Goal: Information Seeking & Learning: Learn about a topic

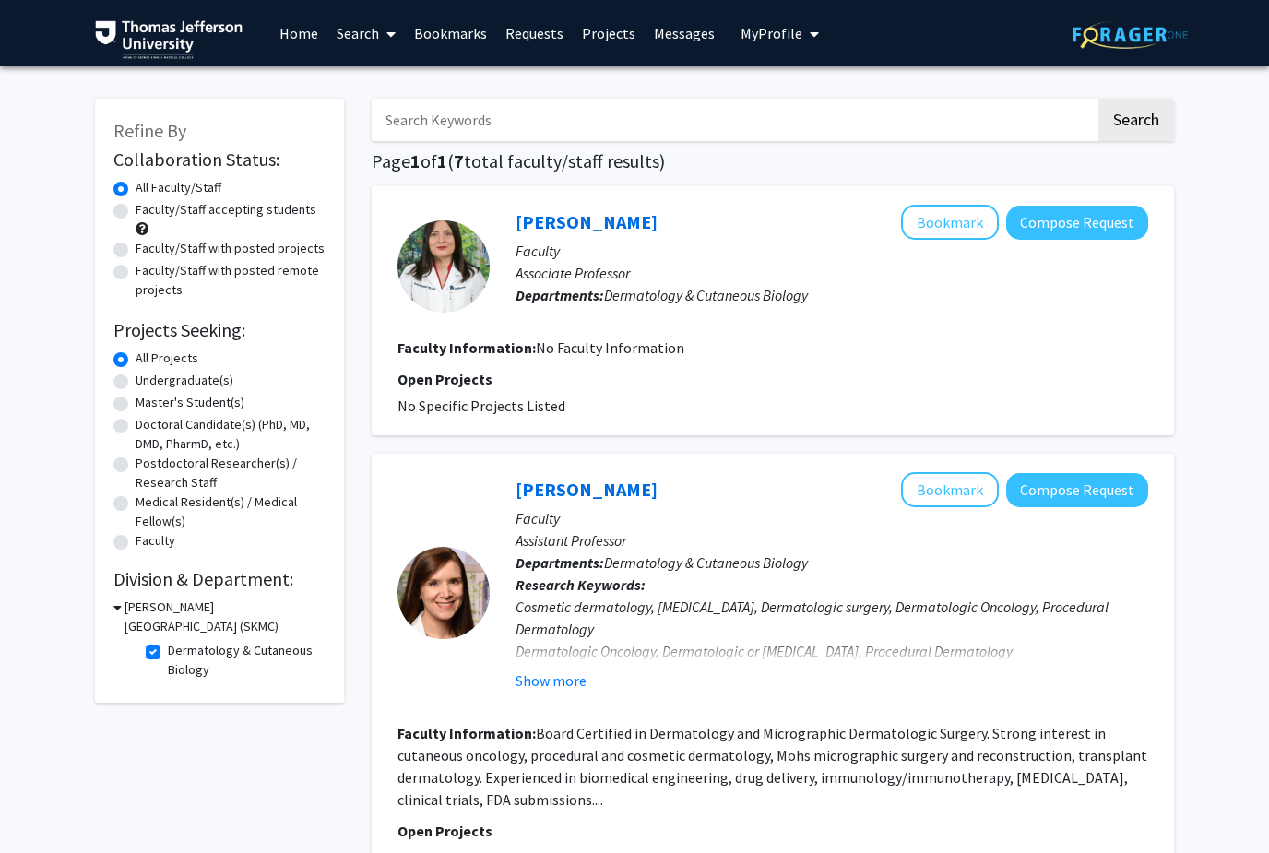
click at [168, 653] on label "Dermatology & Cutaneous Biology" at bounding box center [244, 660] width 153 height 39
click at [168, 653] on input "Dermatology & Cutaneous Biology" at bounding box center [174, 647] width 12 height 12
checkbox input "false"
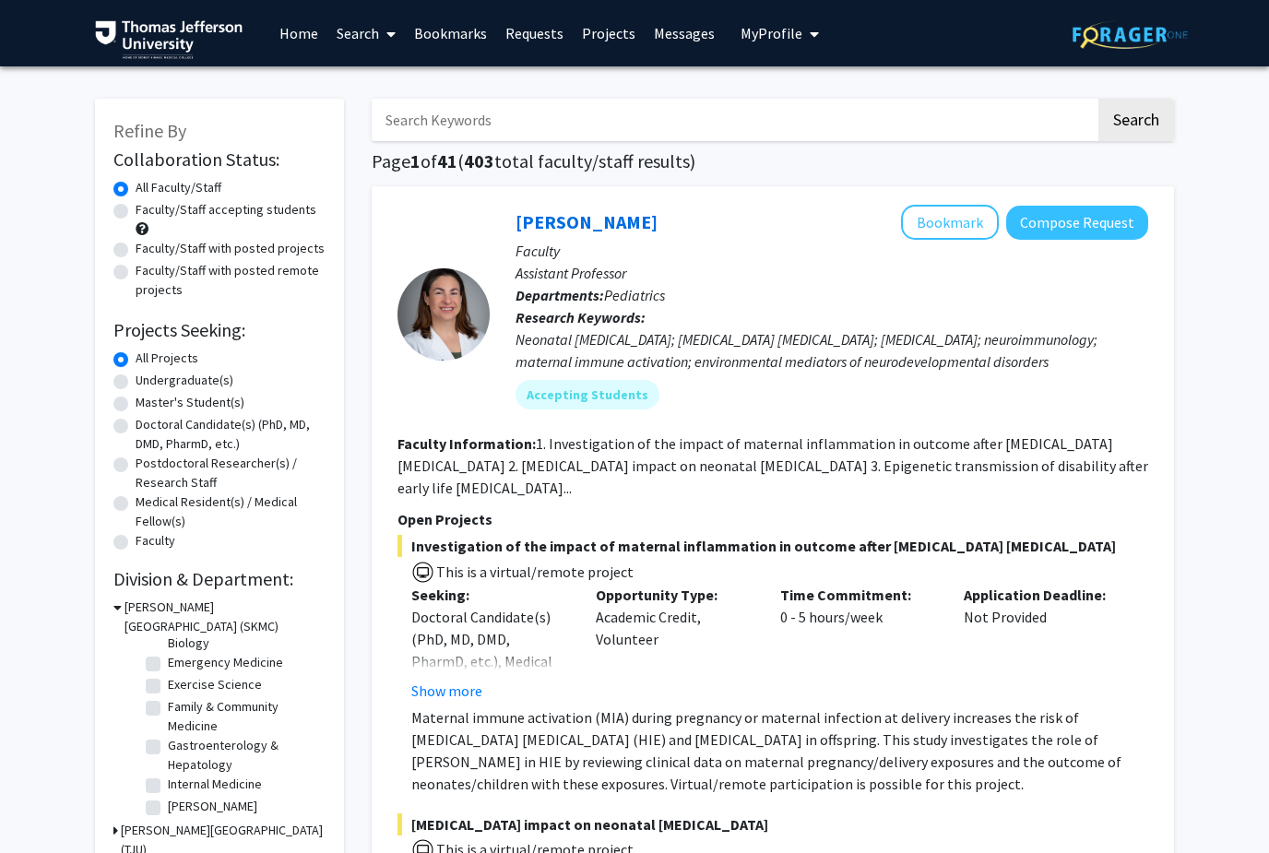
scroll to position [170, 0]
click at [168, 657] on label "Emergency Medicine" at bounding box center [225, 663] width 115 height 19
click at [168, 657] on input "Emergency Medicine" at bounding box center [174, 660] width 12 height 12
checkbox input "true"
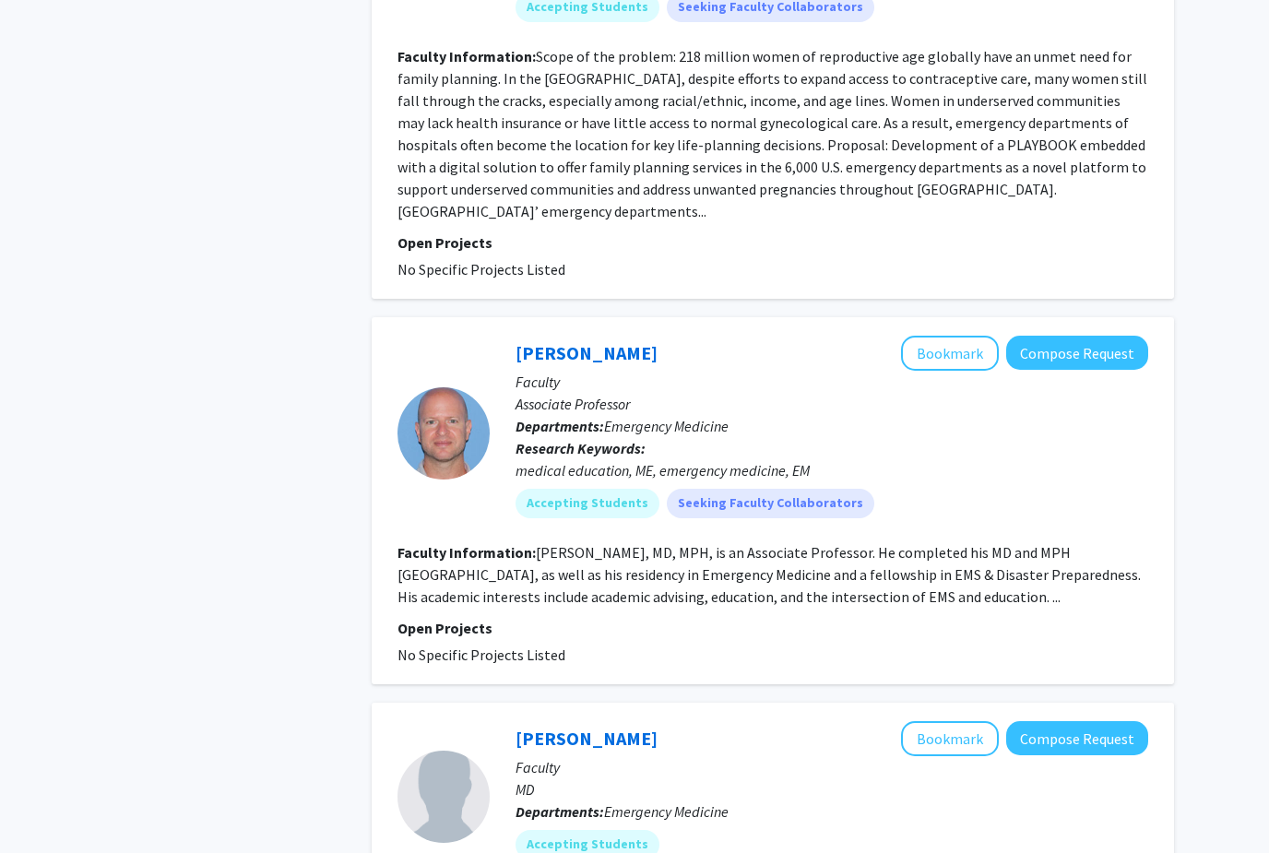
scroll to position [3295, 0]
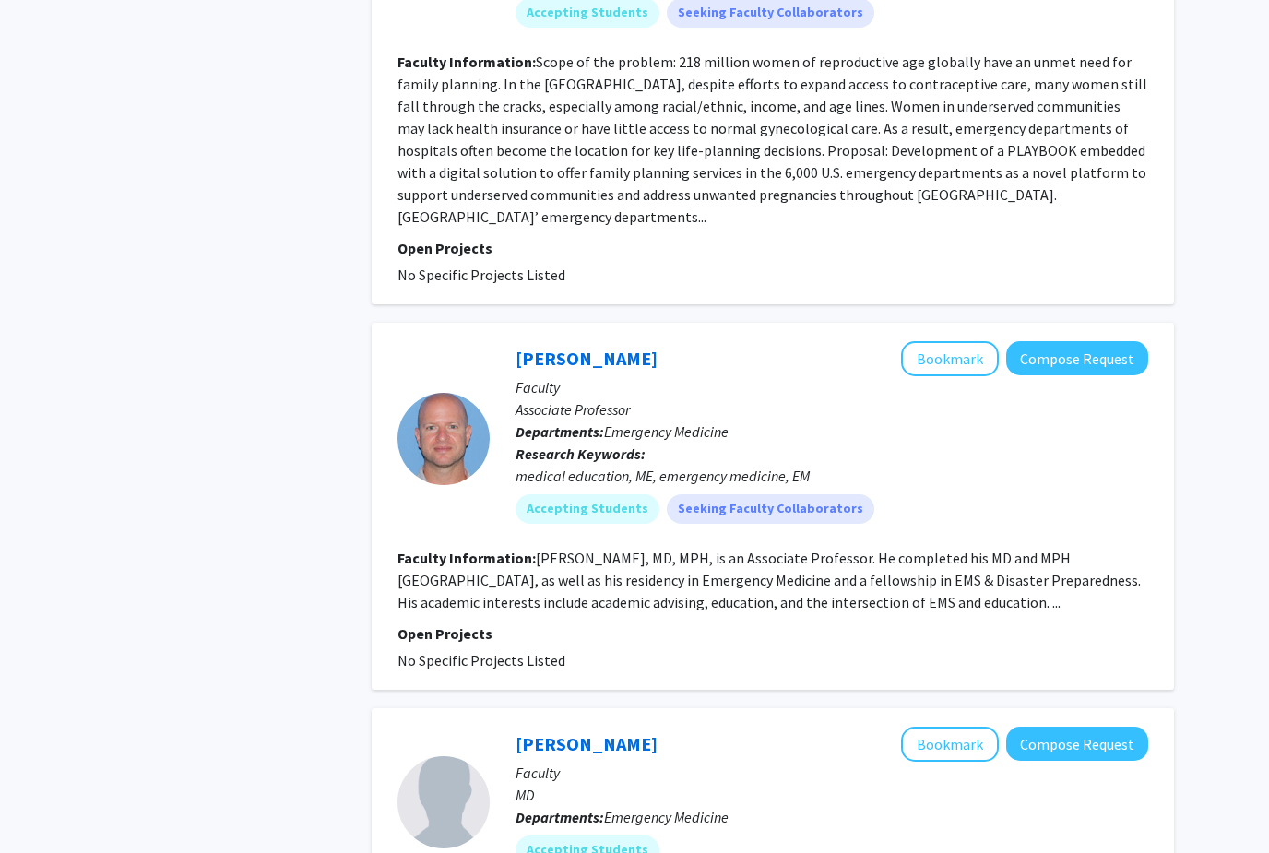
checkbox input "false"
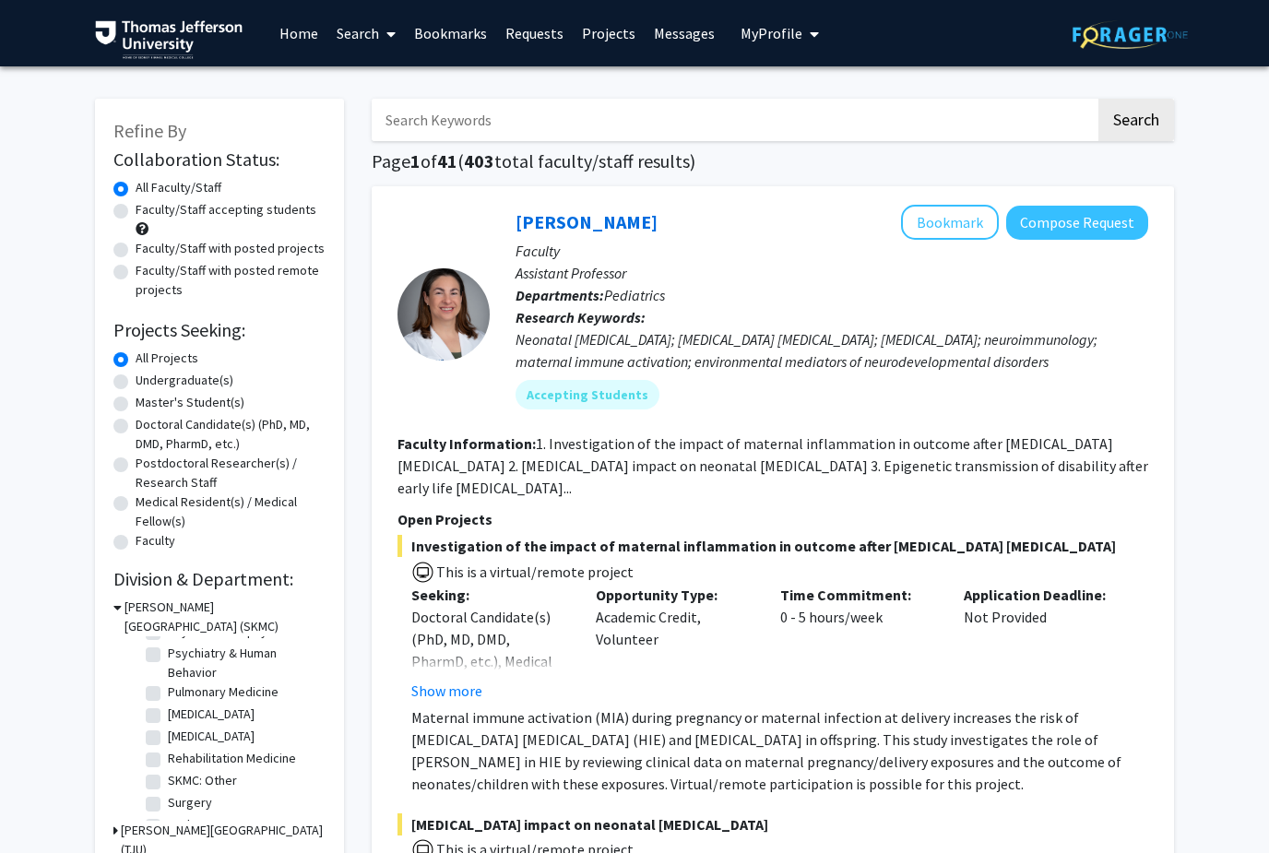
scroll to position [792, 0]
click at [205, 793] on label "Surgery" at bounding box center [190, 797] width 44 height 19
click at [180, 793] on input "Surgery" at bounding box center [174, 794] width 12 height 12
checkbox input "true"
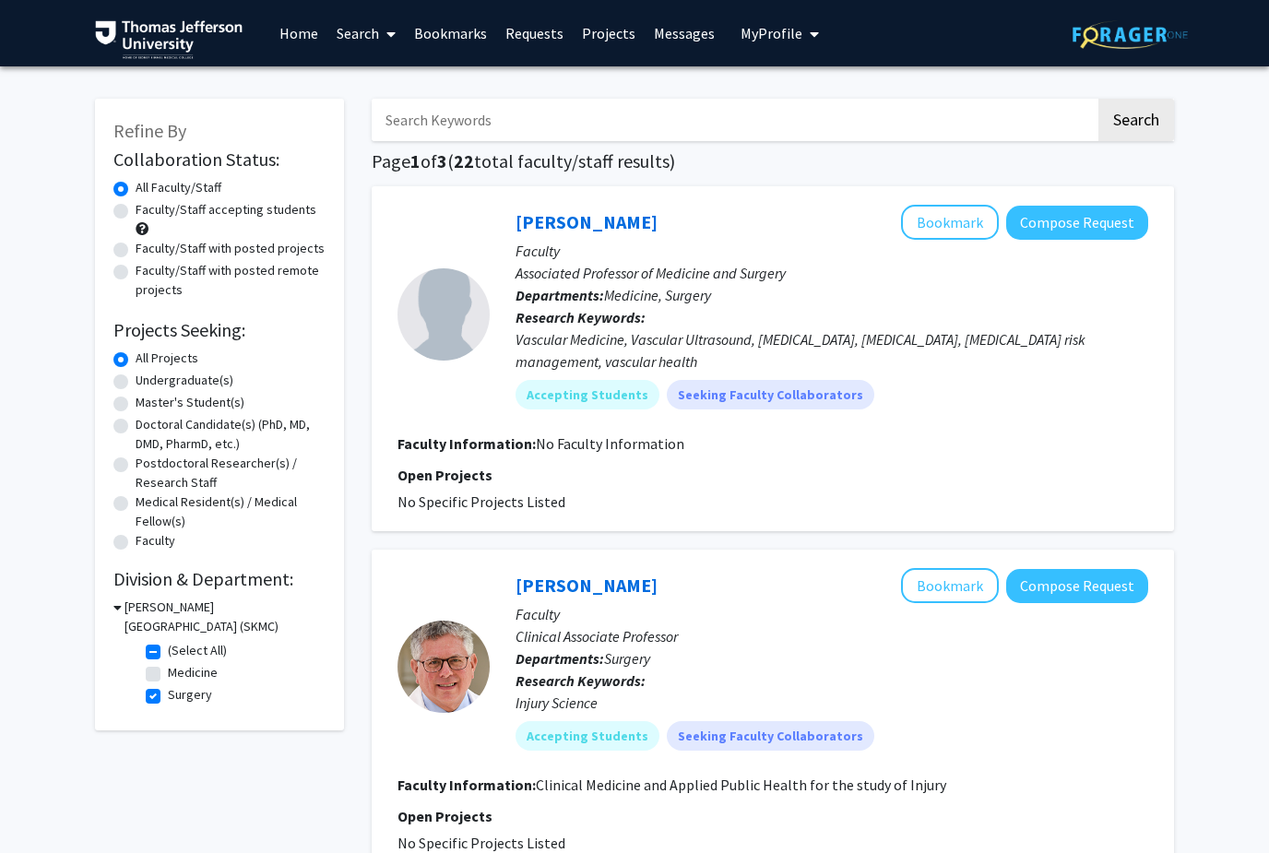
click at [168, 697] on label "Surgery" at bounding box center [190, 694] width 44 height 19
click at [168, 697] on input "Surgery" at bounding box center [174, 691] width 12 height 12
checkbox input "false"
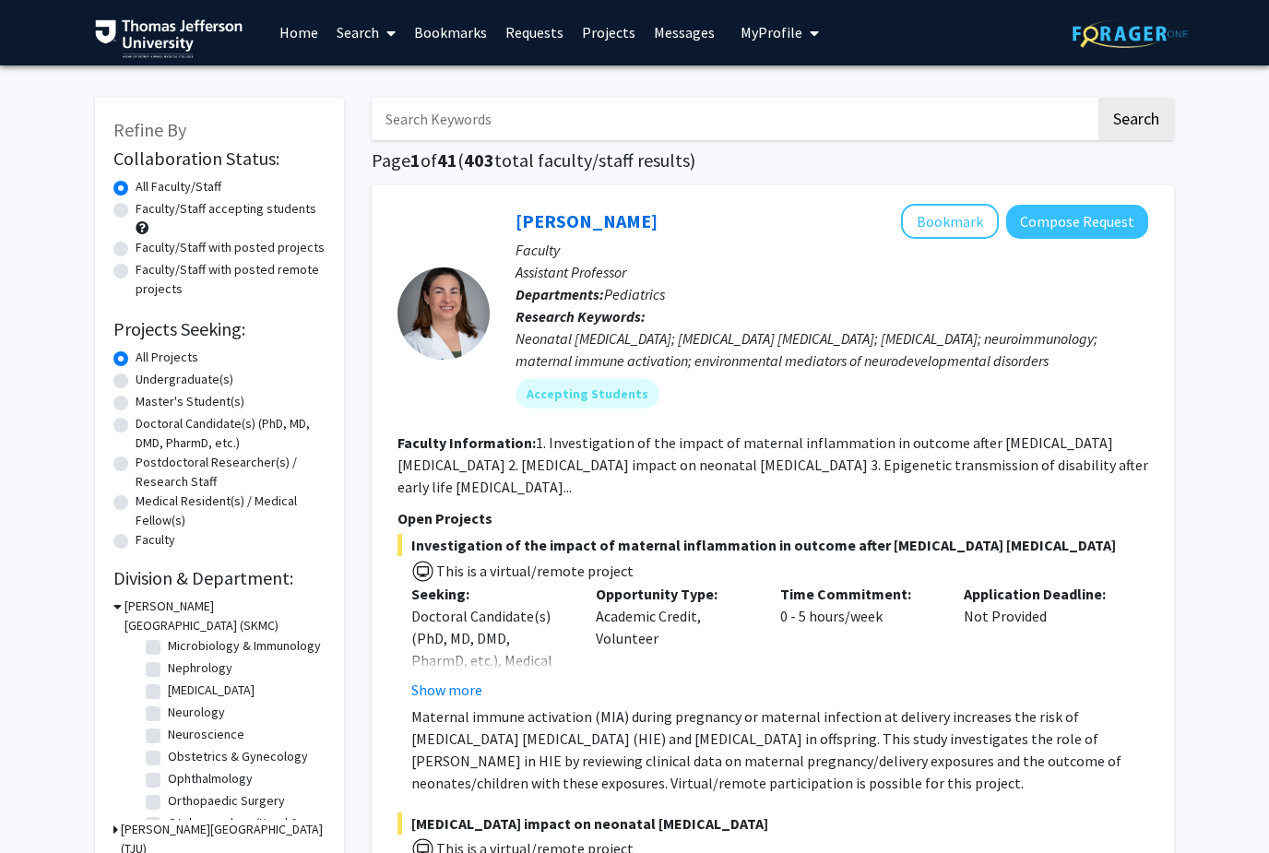
scroll to position [464, 0]
click at [255, 686] on label "[MEDICAL_DATA]" at bounding box center [211, 681] width 87 height 19
click at [180, 684] on input "[MEDICAL_DATA]" at bounding box center [174, 678] width 12 height 12
checkbox input "true"
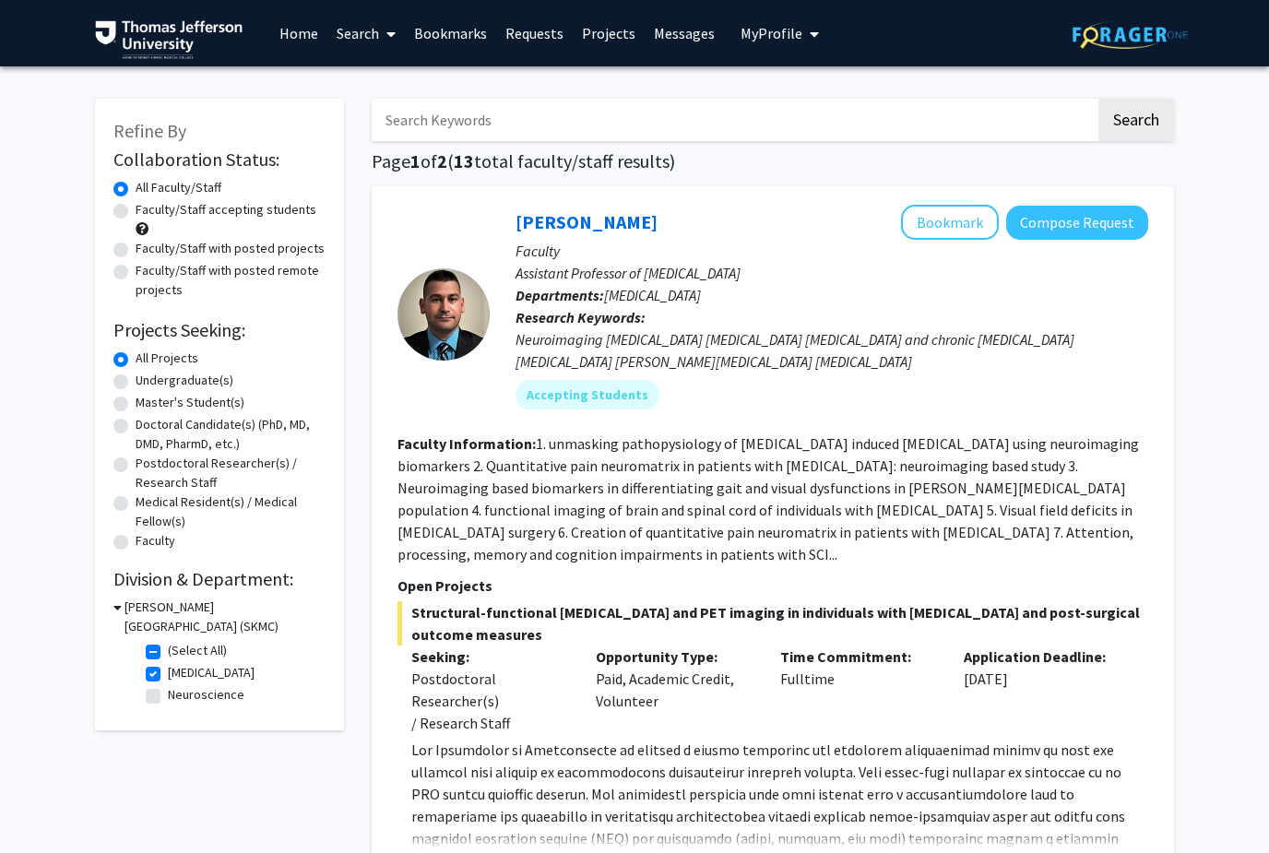
click at [168, 649] on label "(Select All)" at bounding box center [197, 650] width 59 height 19
click at [168, 649] on input "(Select All)" at bounding box center [174, 647] width 12 height 12
checkbox input "false"
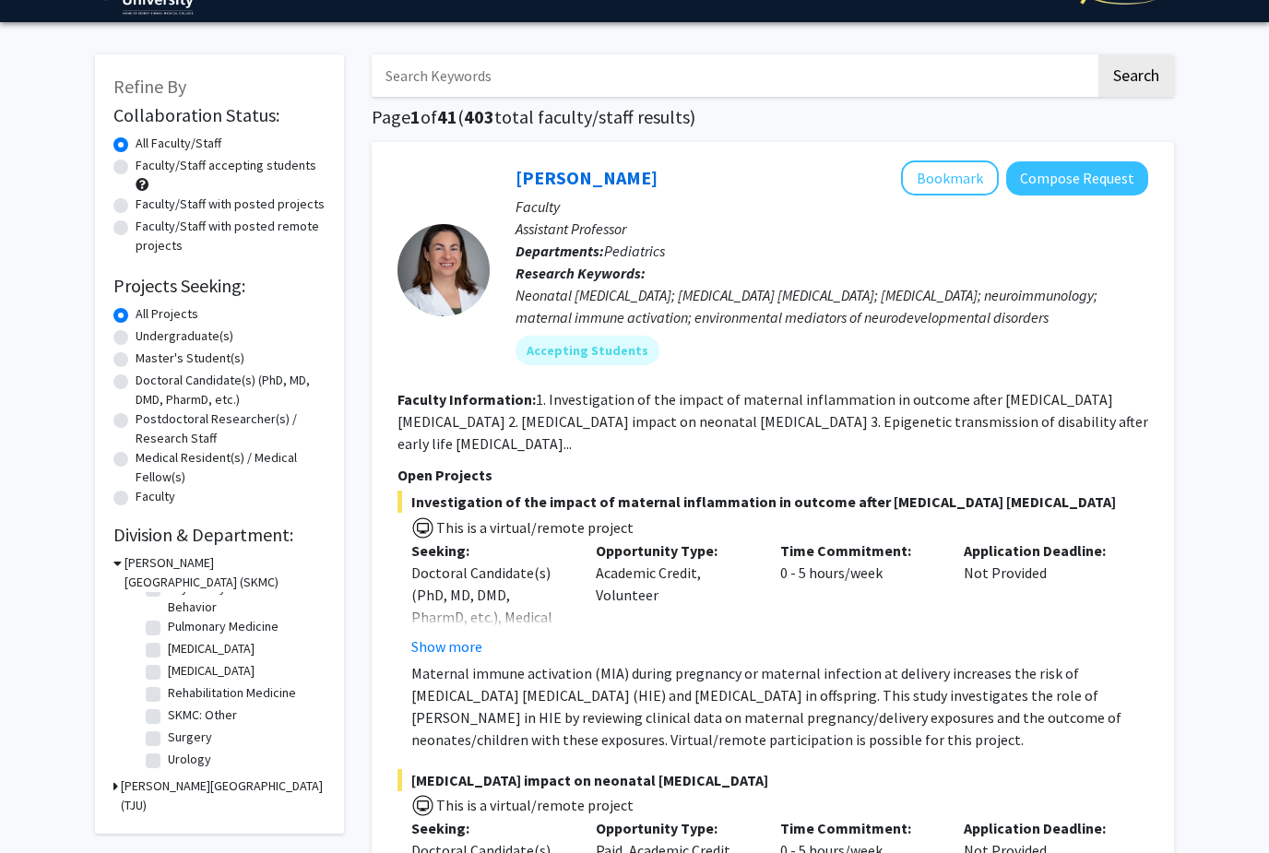
scroll to position [783, 0]
click at [250, 667] on label "[MEDICAL_DATA]" at bounding box center [211, 673] width 87 height 19
click at [180, 667] on input "[MEDICAL_DATA]" at bounding box center [174, 670] width 12 height 12
checkbox input "true"
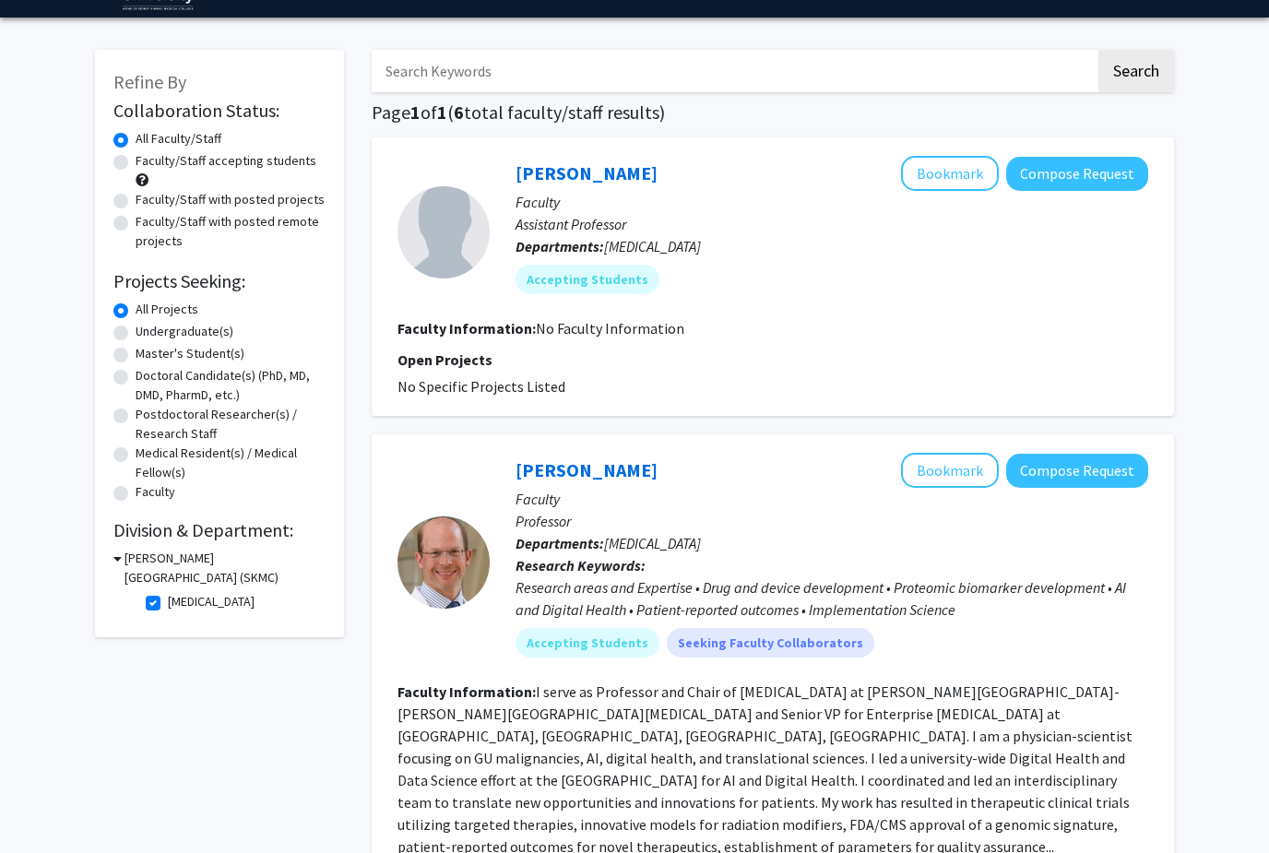
scroll to position [54, 0]
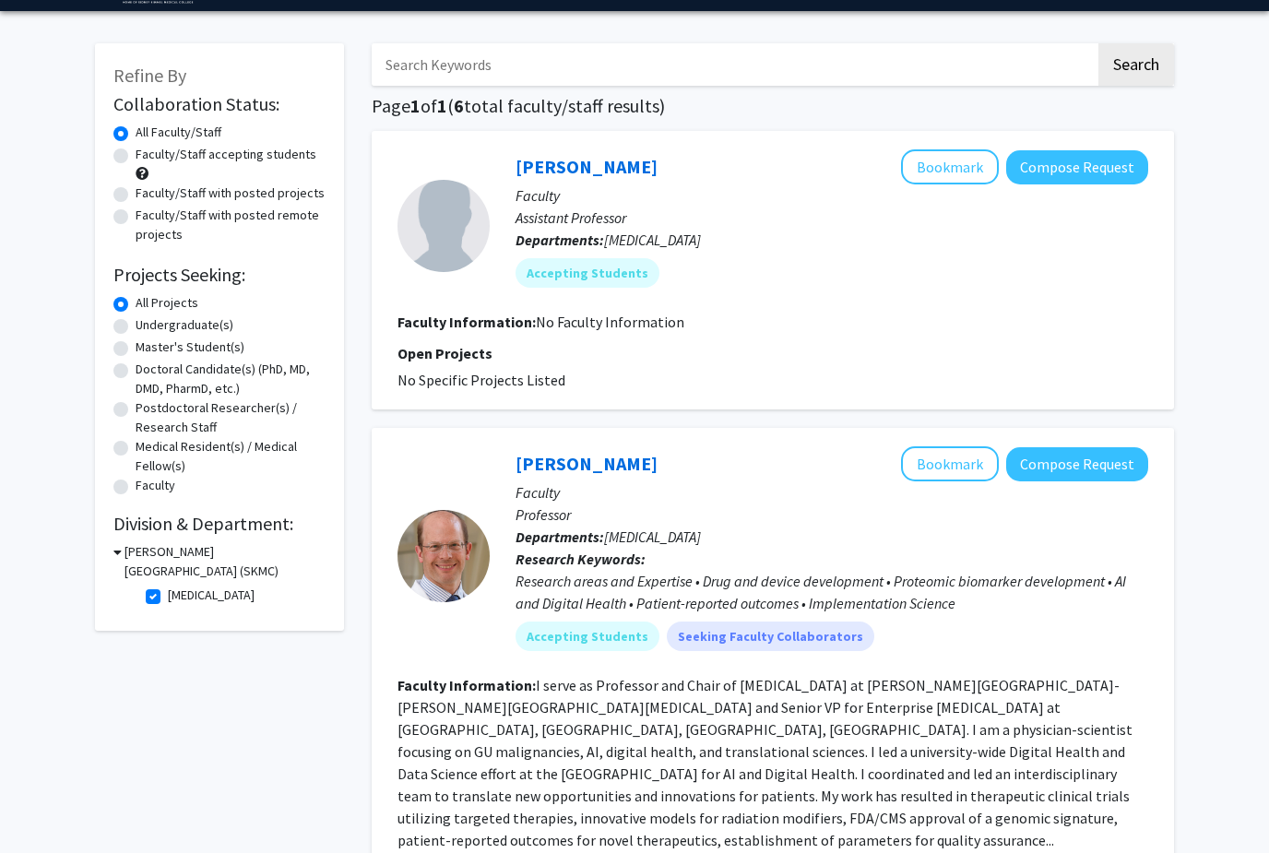
click at [140, 576] on h3 "[PERSON_NAME][GEOGRAPHIC_DATA] (SKMC)" at bounding box center [225, 562] width 201 height 39
